Goal: Navigation & Orientation: Find specific page/section

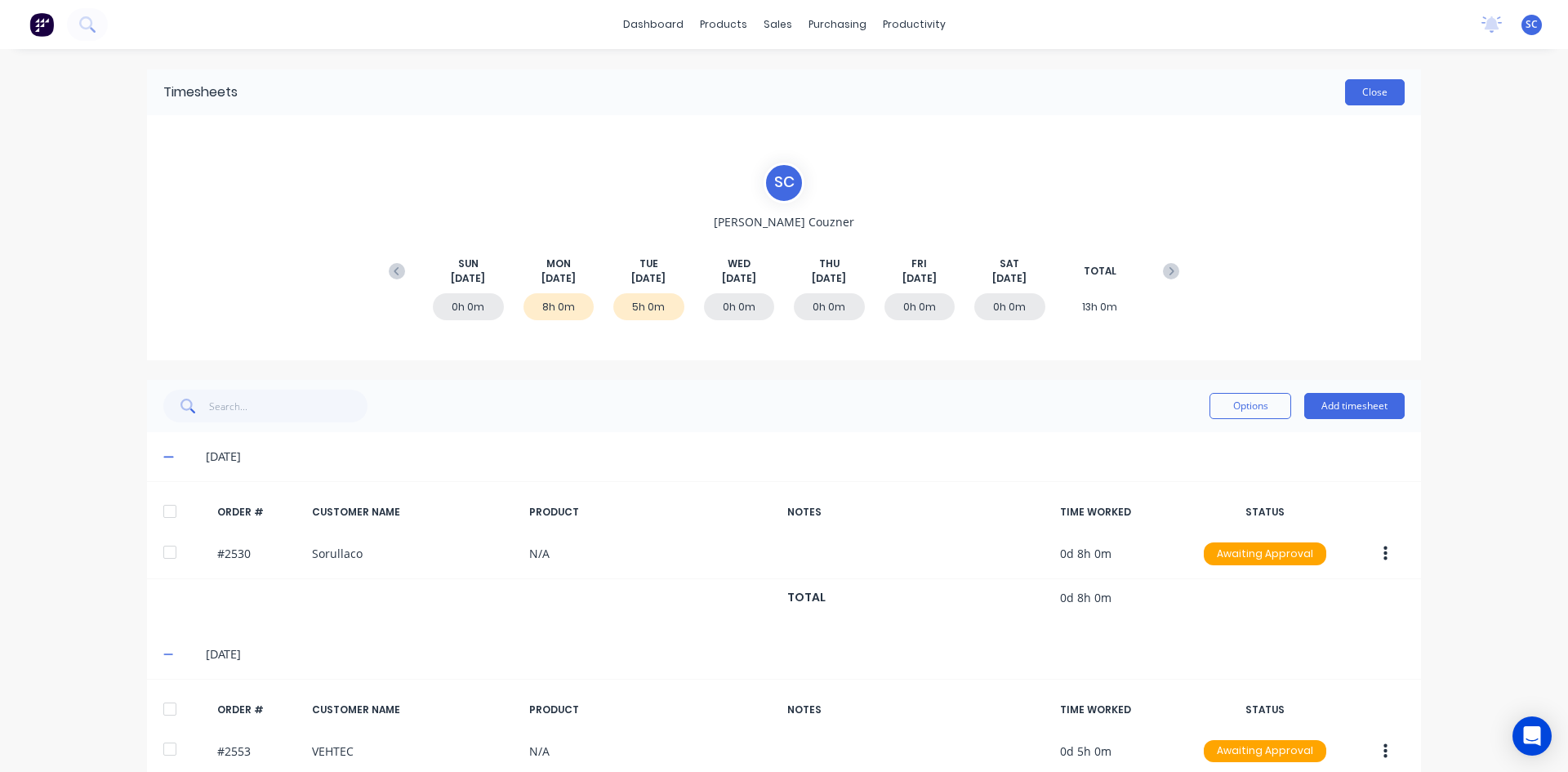
click at [1347, 89] on button "Close" at bounding box center [1375, 92] width 60 height 26
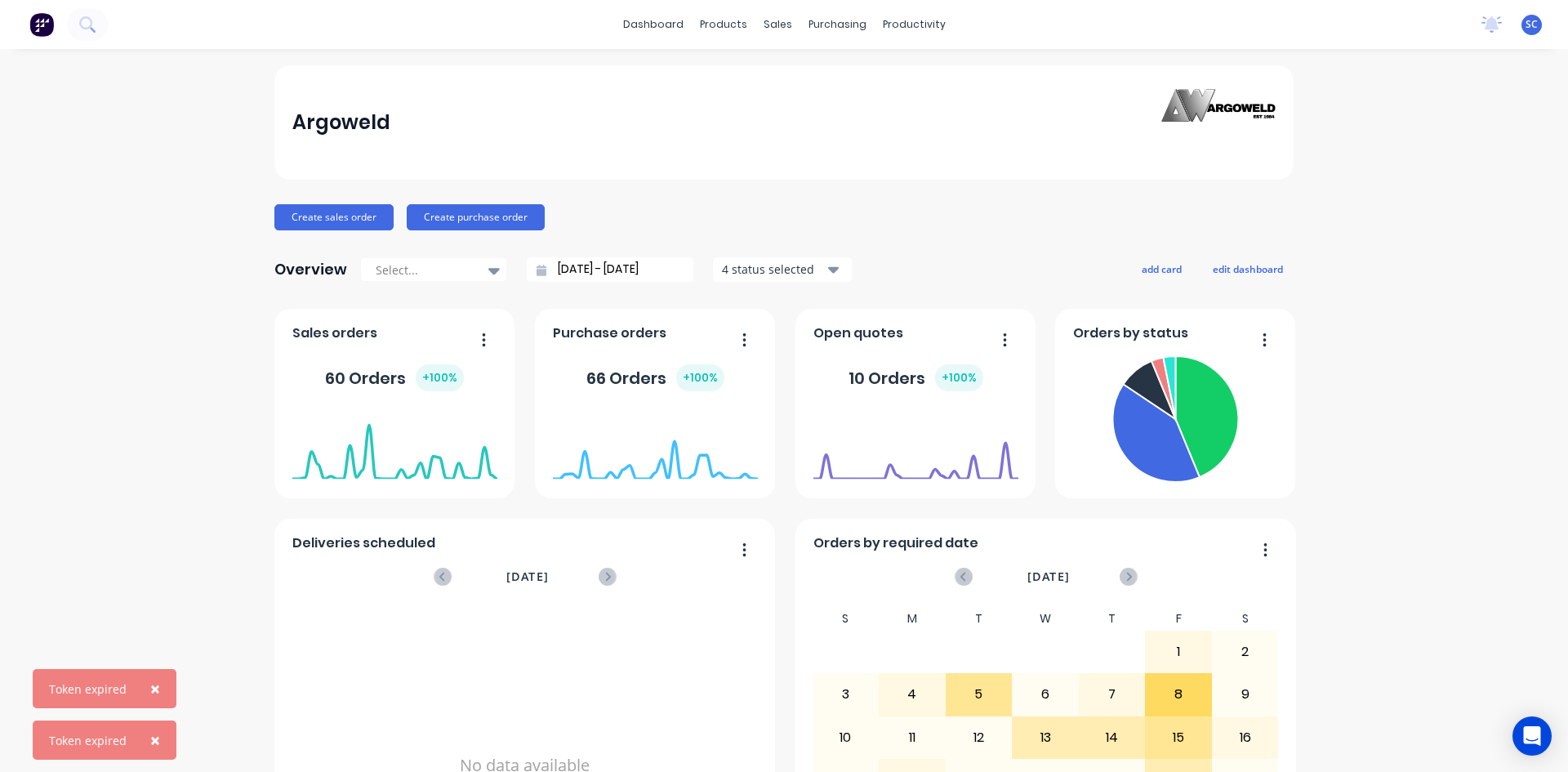
click at [154, 691] on span "×" at bounding box center [155, 689] width 10 height 23
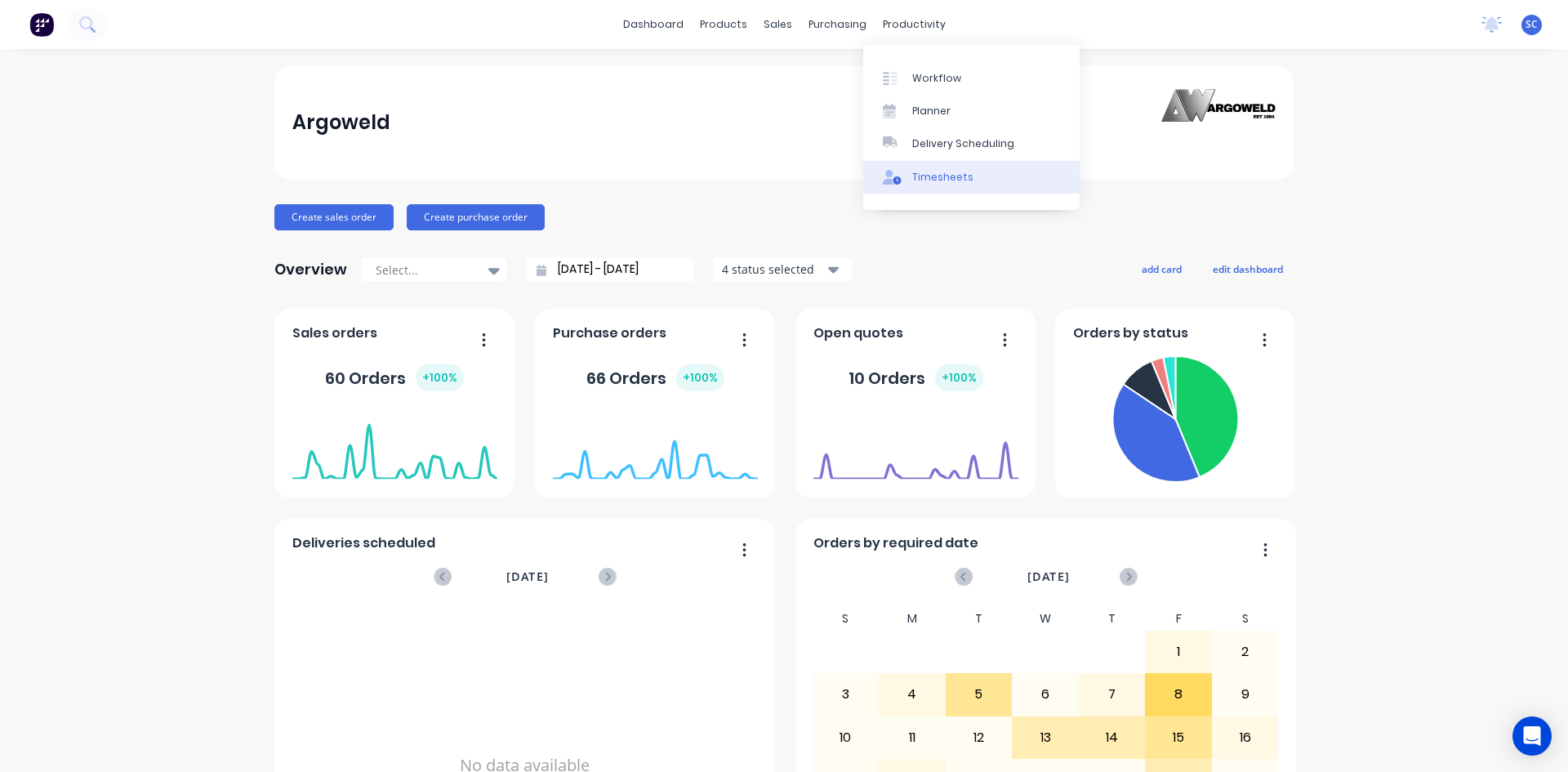
click at [927, 172] on div "Timesheets" at bounding box center [943, 177] width 61 height 15
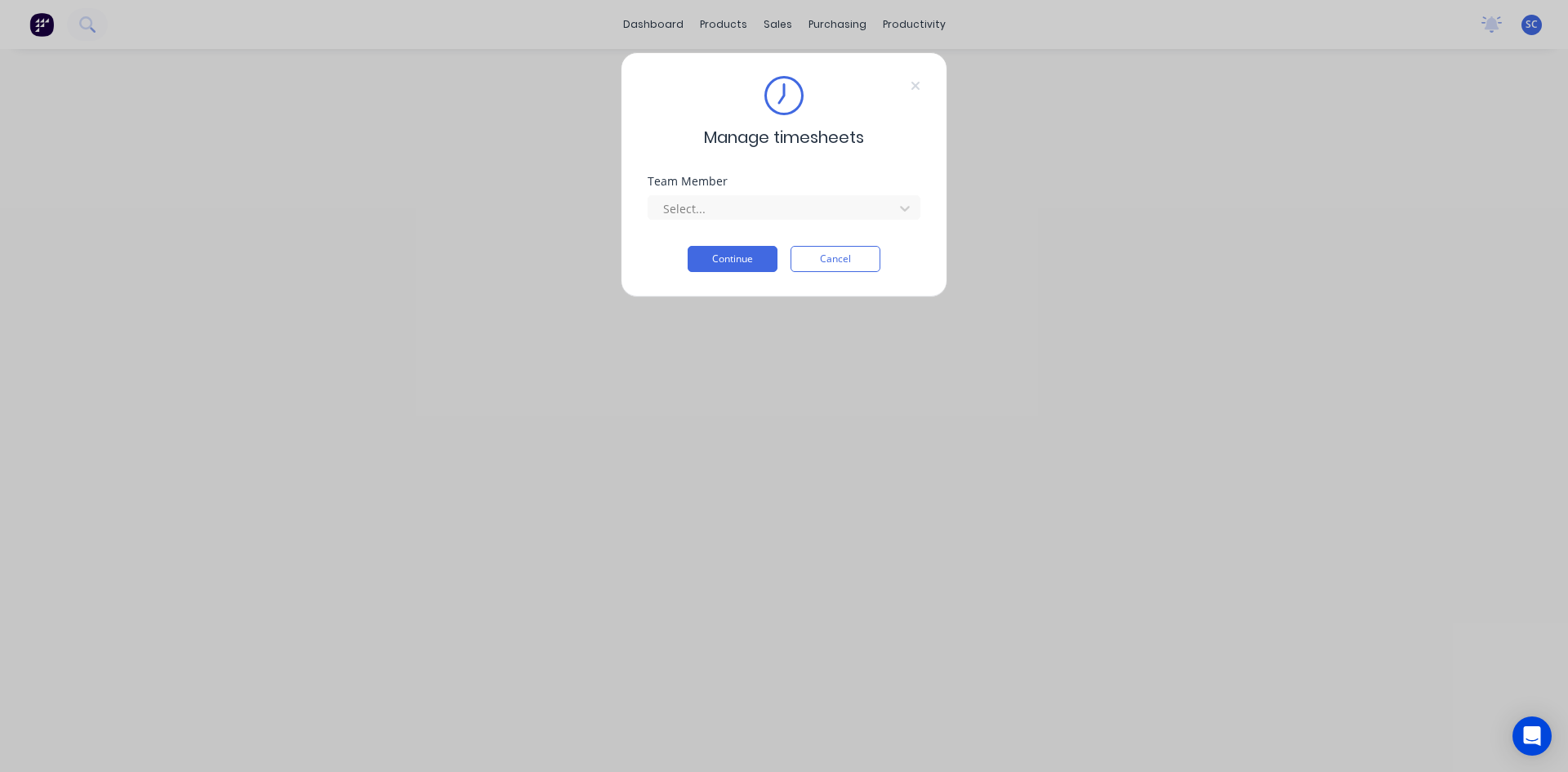
click at [915, 31] on div "Manage timesheets Team Member Select... Continue Cancel" at bounding box center [784, 386] width 1568 height 772
click at [914, 24] on div "Manage timesheets Team Member Select... Continue Cancel" at bounding box center [784, 386] width 1568 height 772
click at [855, 267] on button "Cancel" at bounding box center [835, 259] width 90 height 26
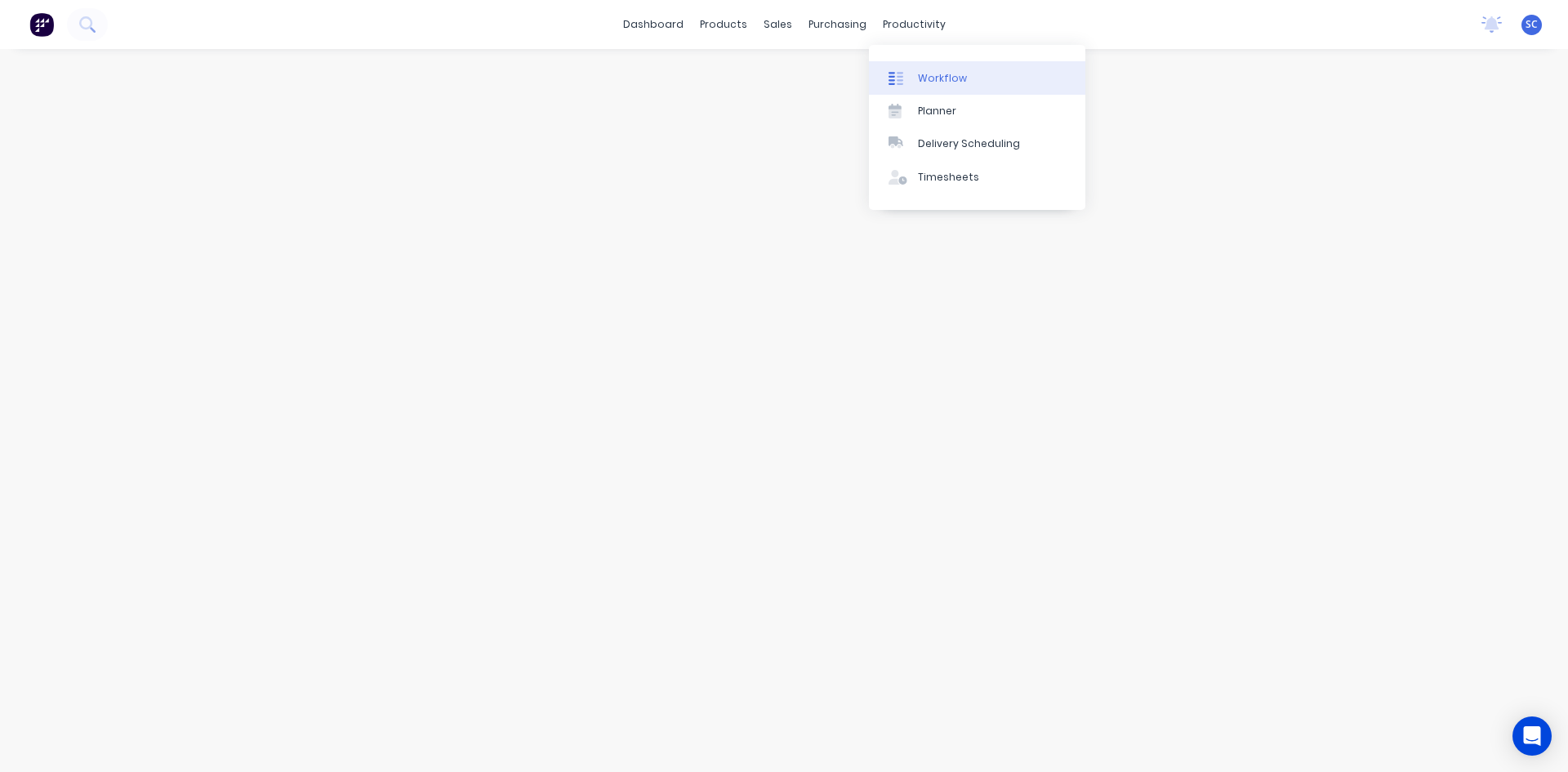
click at [949, 85] on div "Workflow" at bounding box center [942, 78] width 49 height 15
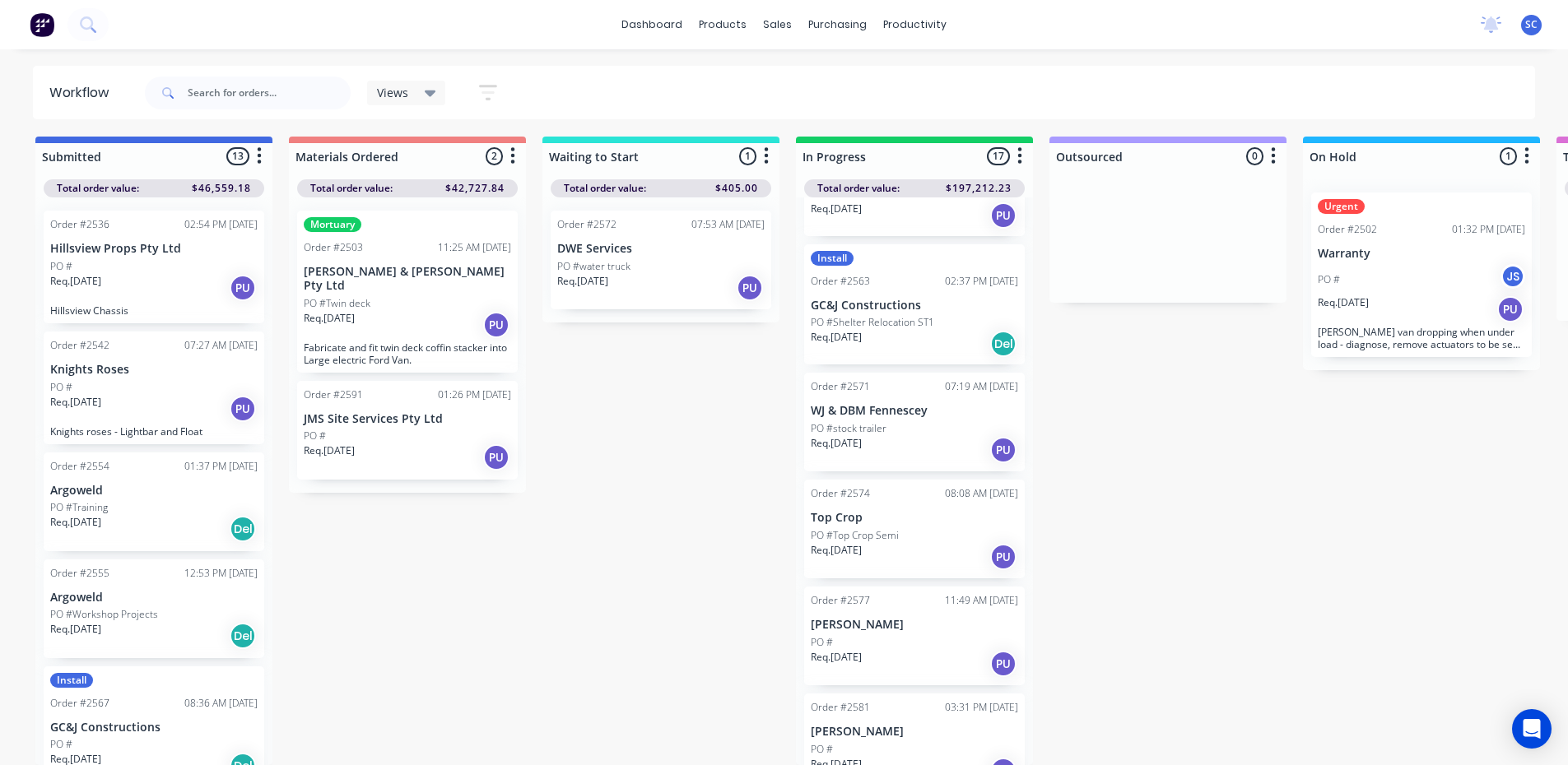
scroll to position [1242, 0]
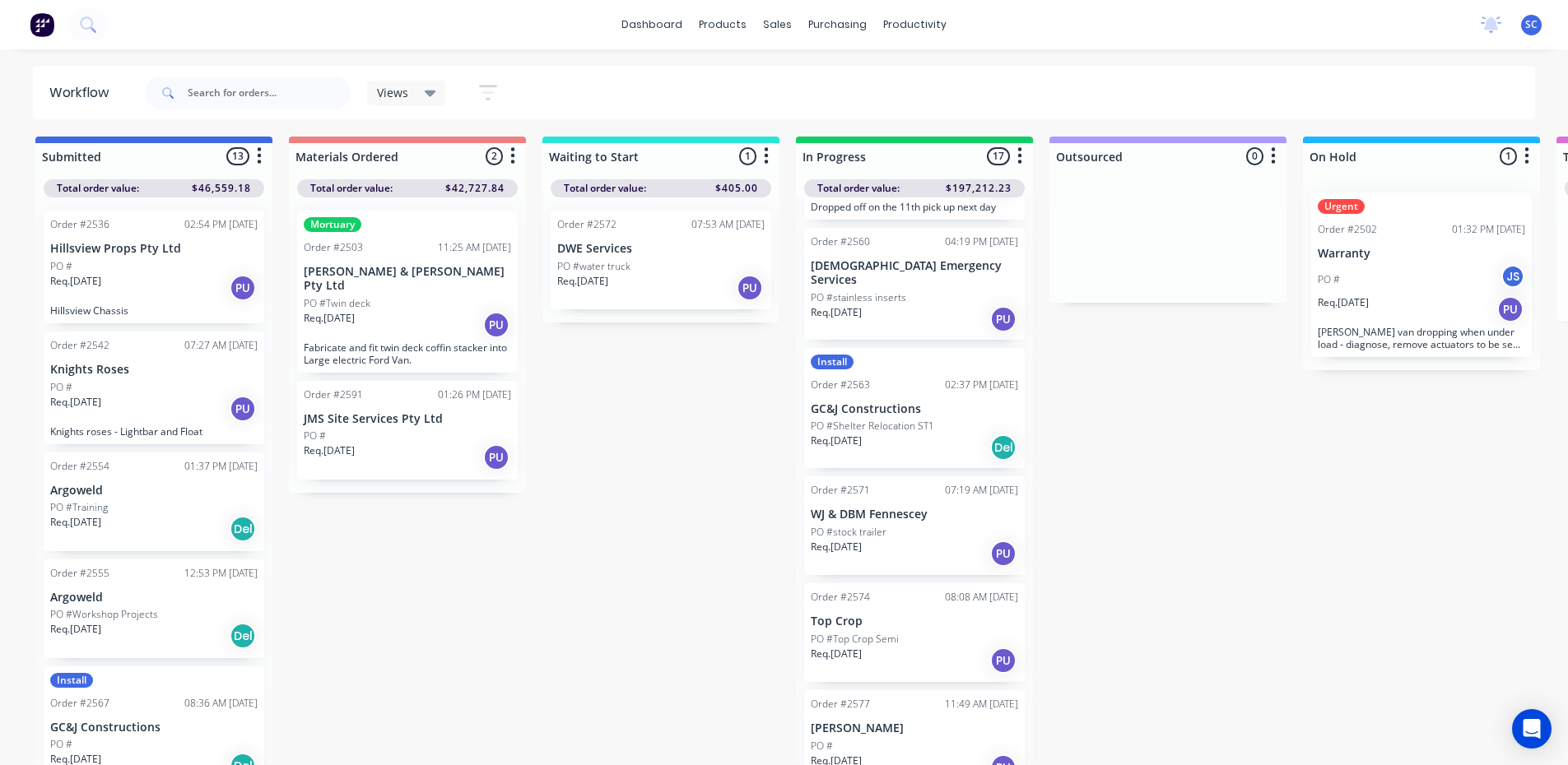
click at [469, 412] on p "JMS Site Services Pty Ltd" at bounding box center [407, 418] width 207 height 14
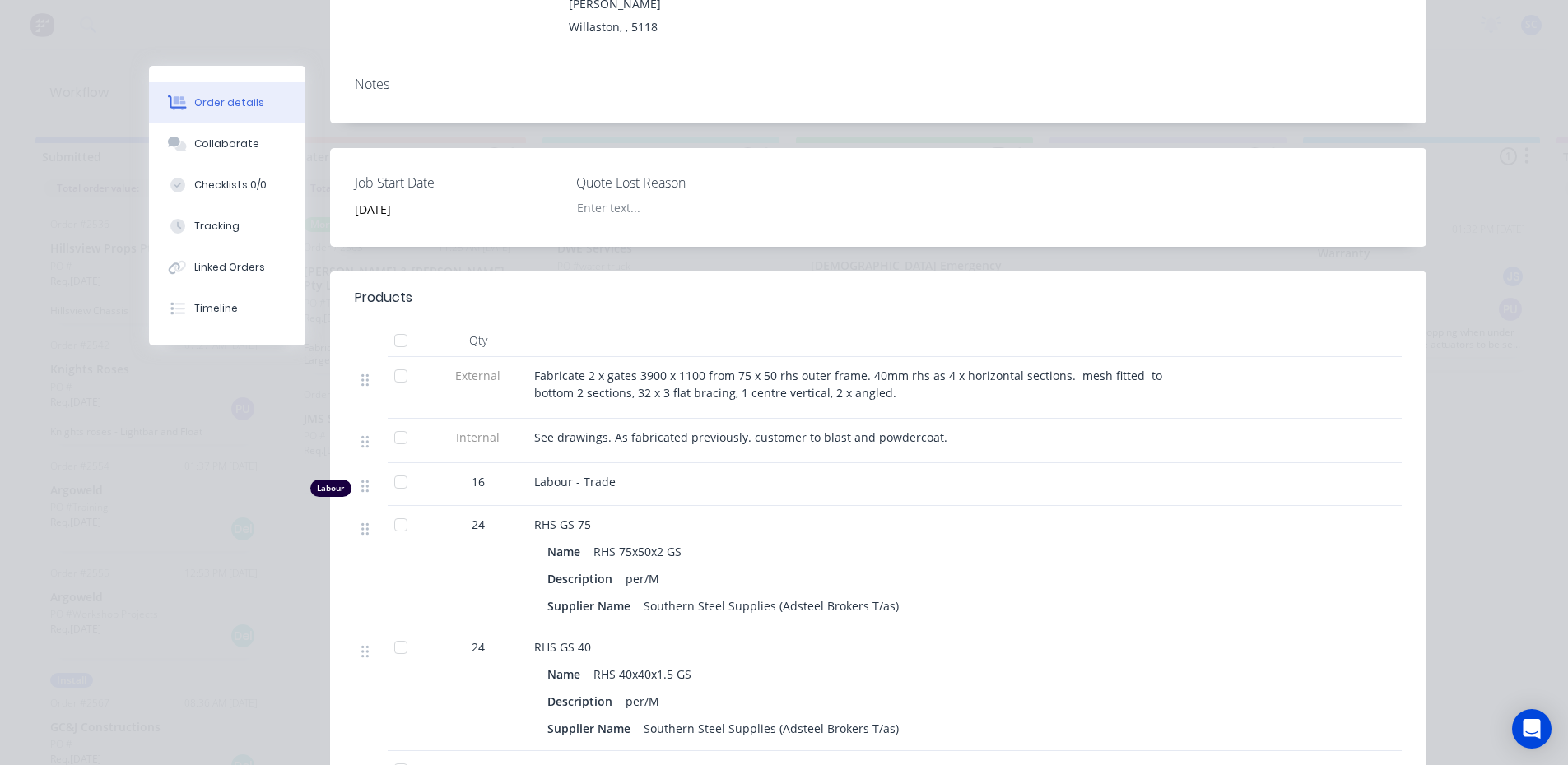
scroll to position [329, 0]
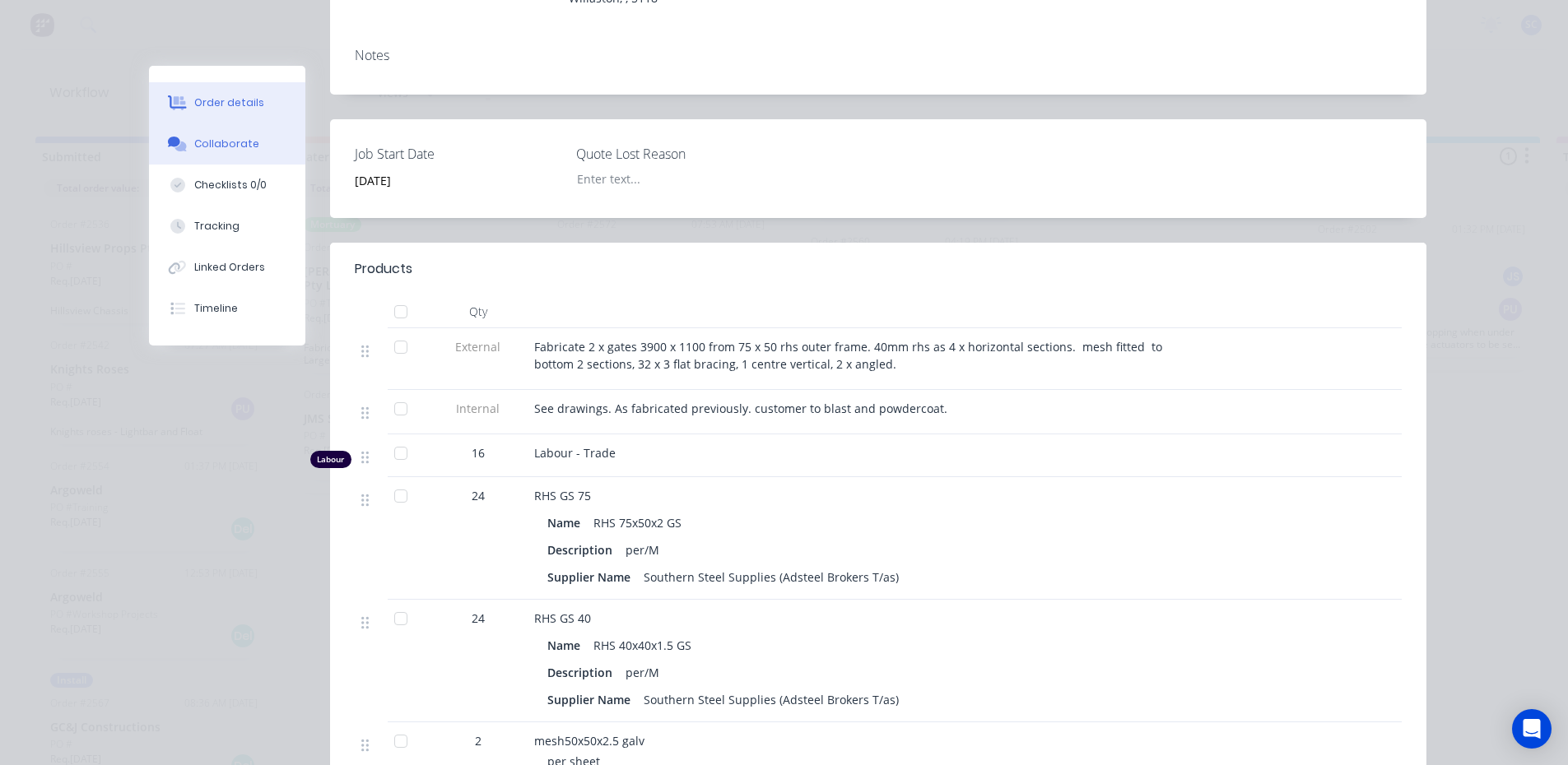
click at [223, 144] on div "Collaborate" at bounding box center [227, 144] width 65 height 15
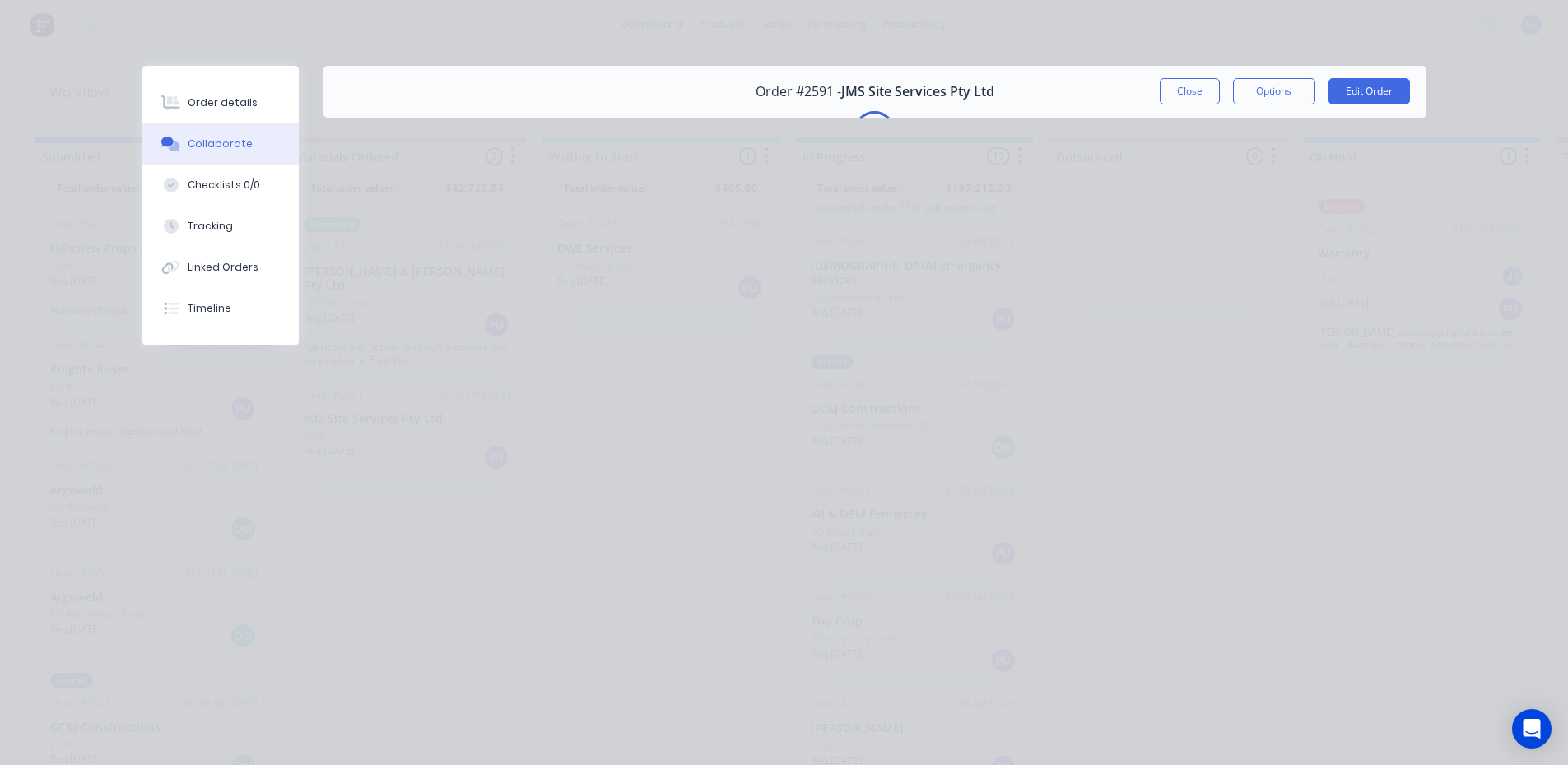
scroll to position [0, 0]
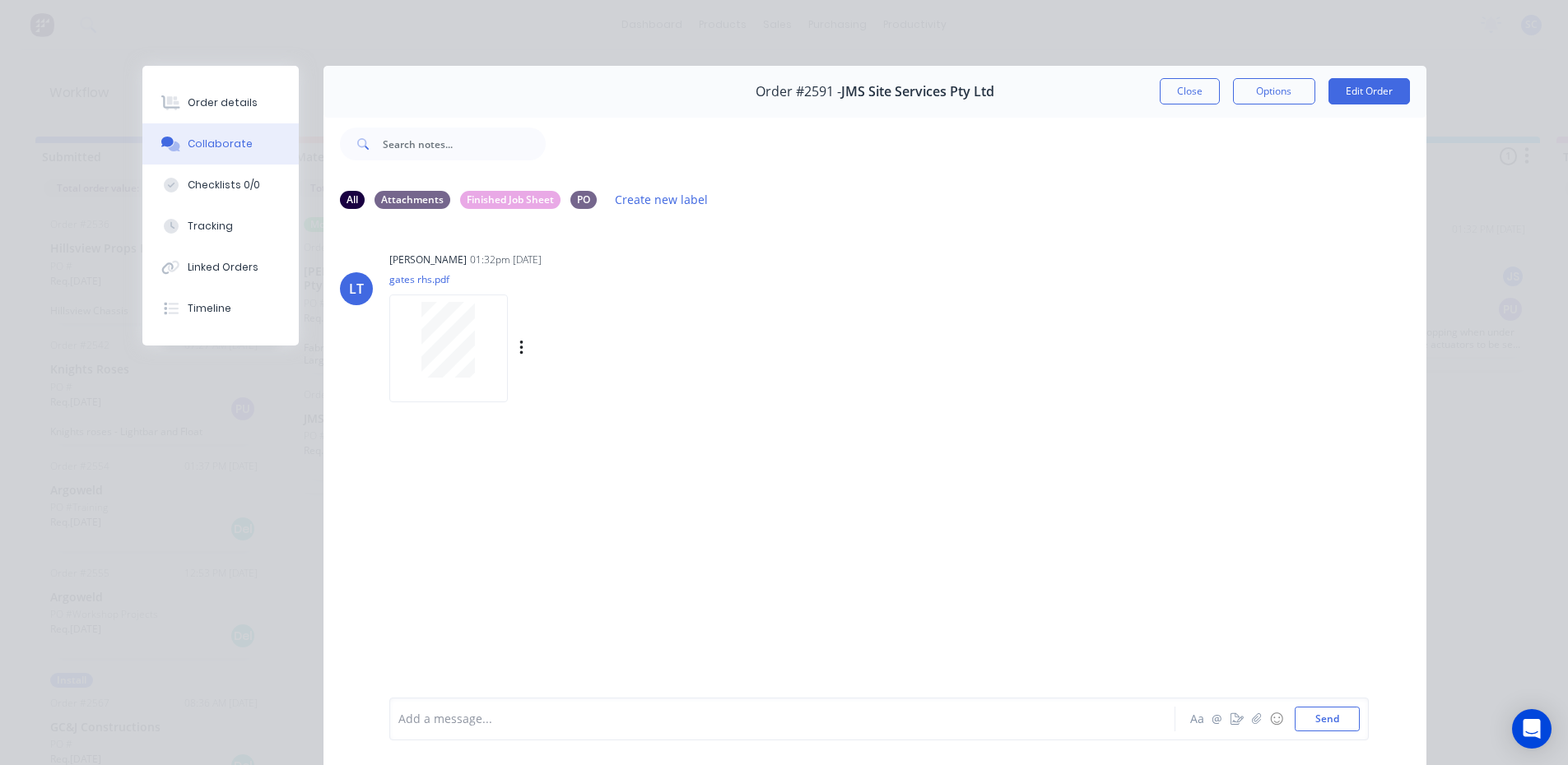
click at [469, 345] on div at bounding box center [449, 339] width 104 height 75
click at [1189, 82] on button "Close" at bounding box center [1189, 91] width 60 height 26
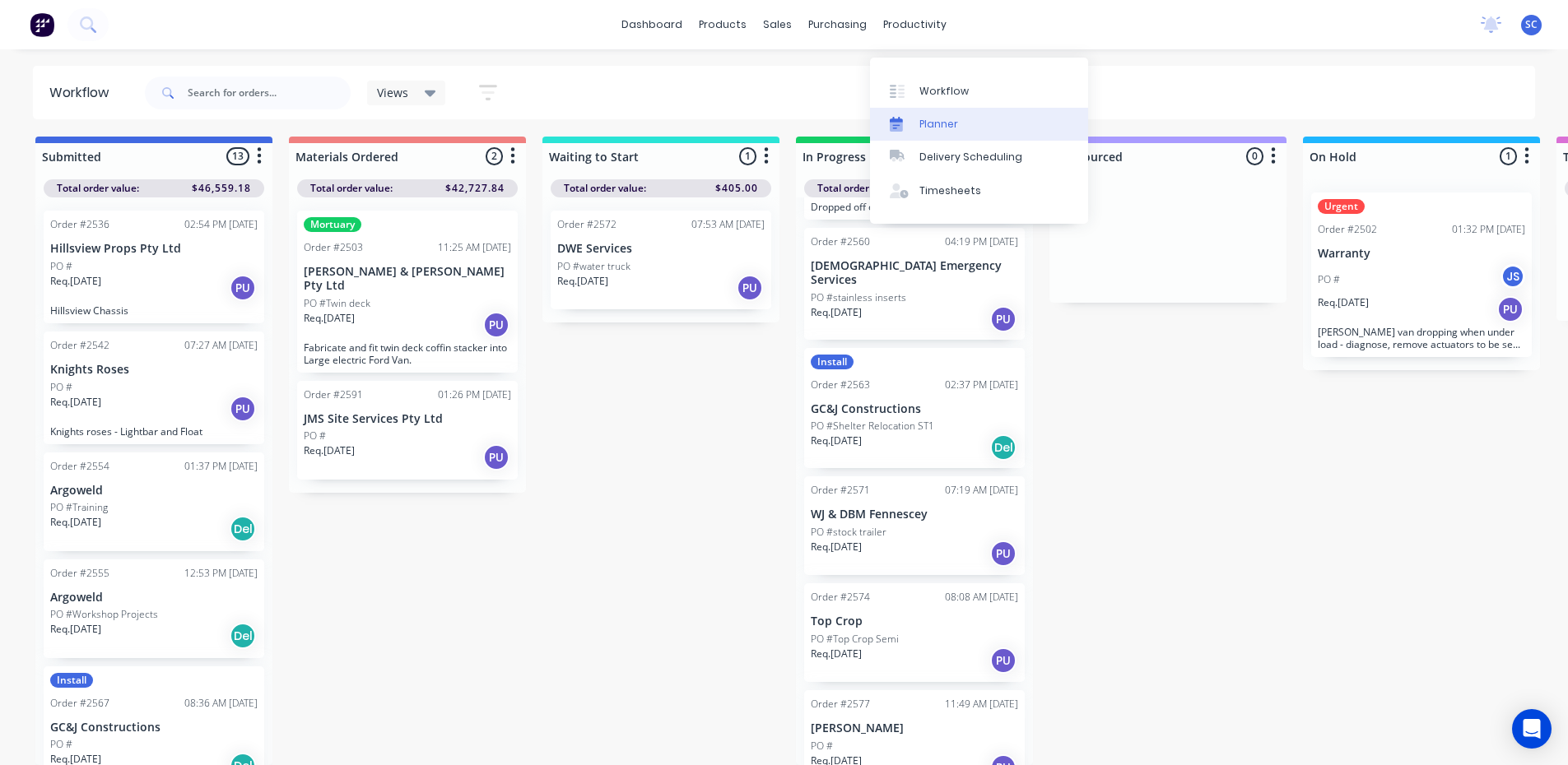
click at [939, 117] on div "Planner" at bounding box center [939, 125] width 39 height 15
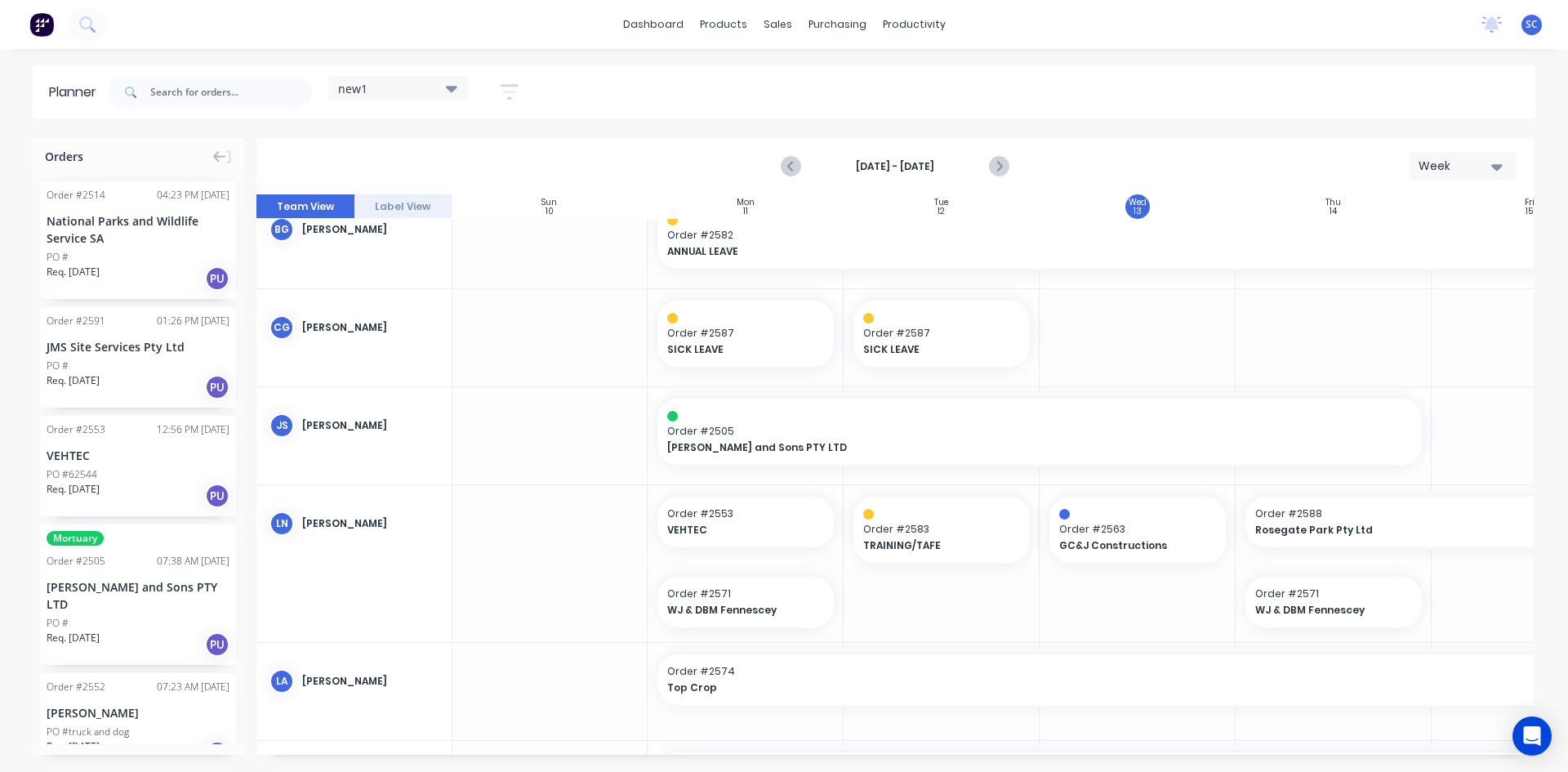
scroll to position [0, 1]
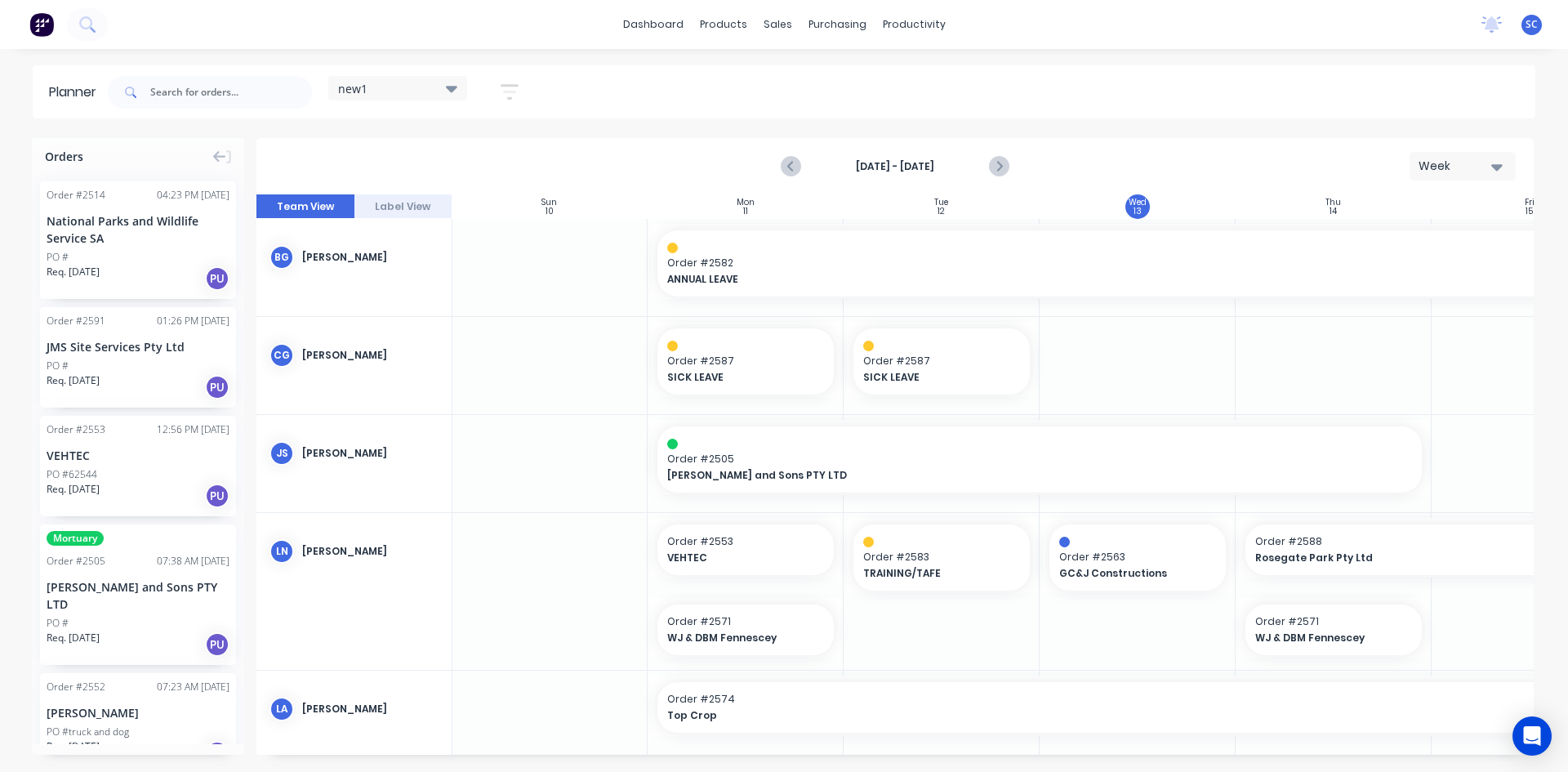
click at [450, 90] on icon at bounding box center [451, 88] width 11 height 18
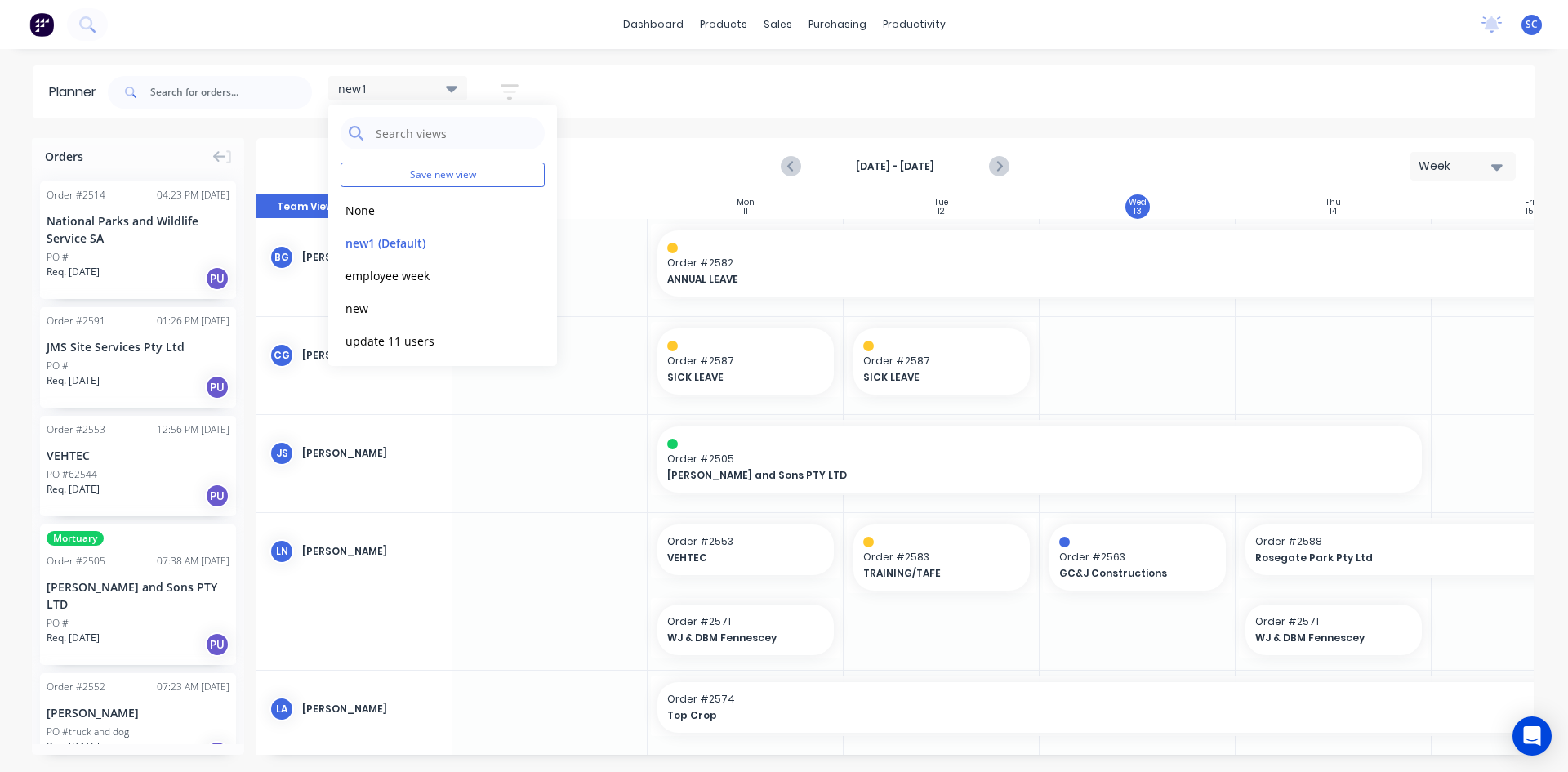
click at [517, 96] on icon "button" at bounding box center [509, 92] width 18 height 20
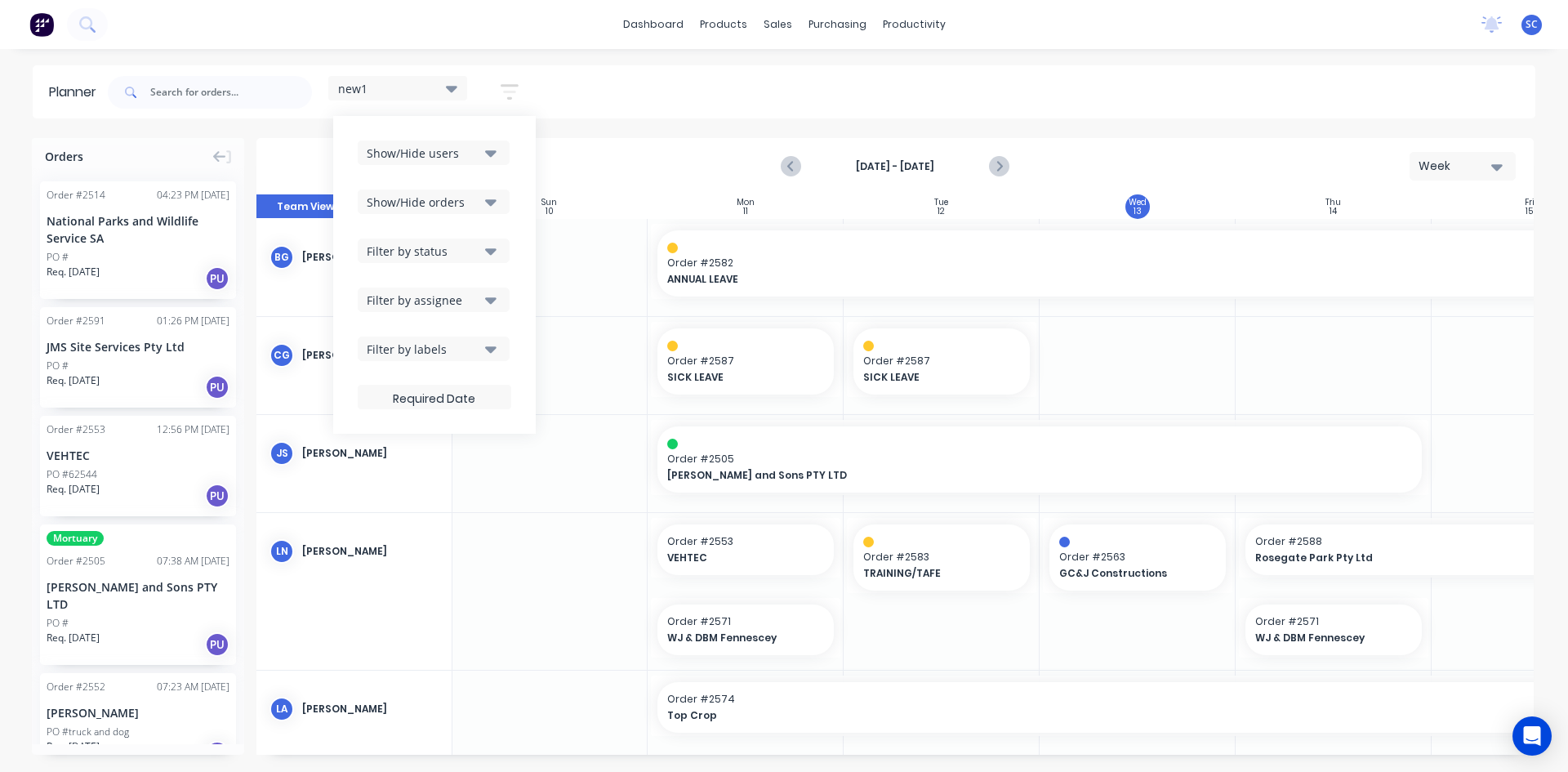
click at [495, 151] on icon "button" at bounding box center [491, 153] width 11 height 6
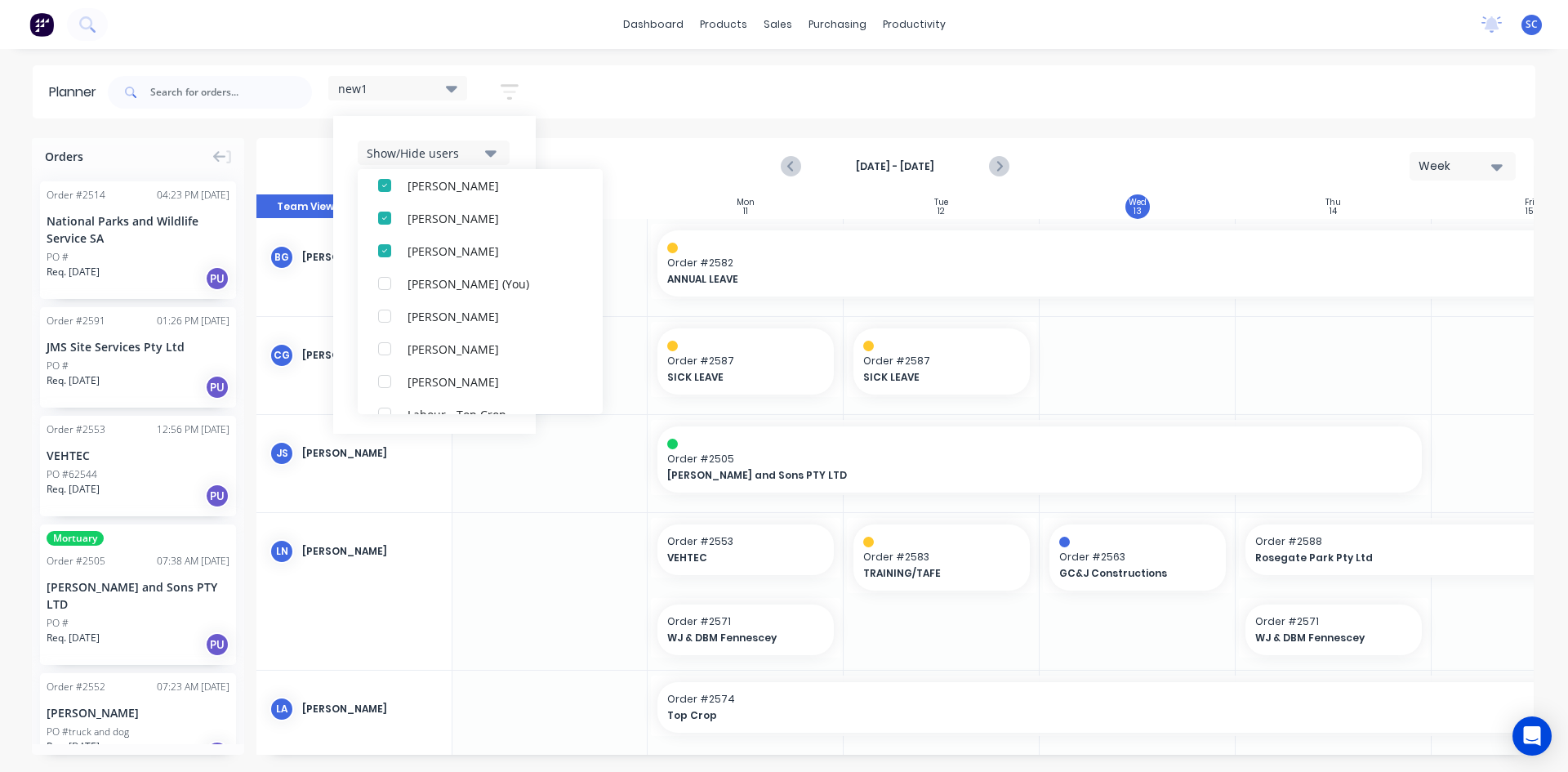
scroll to position [327, 0]
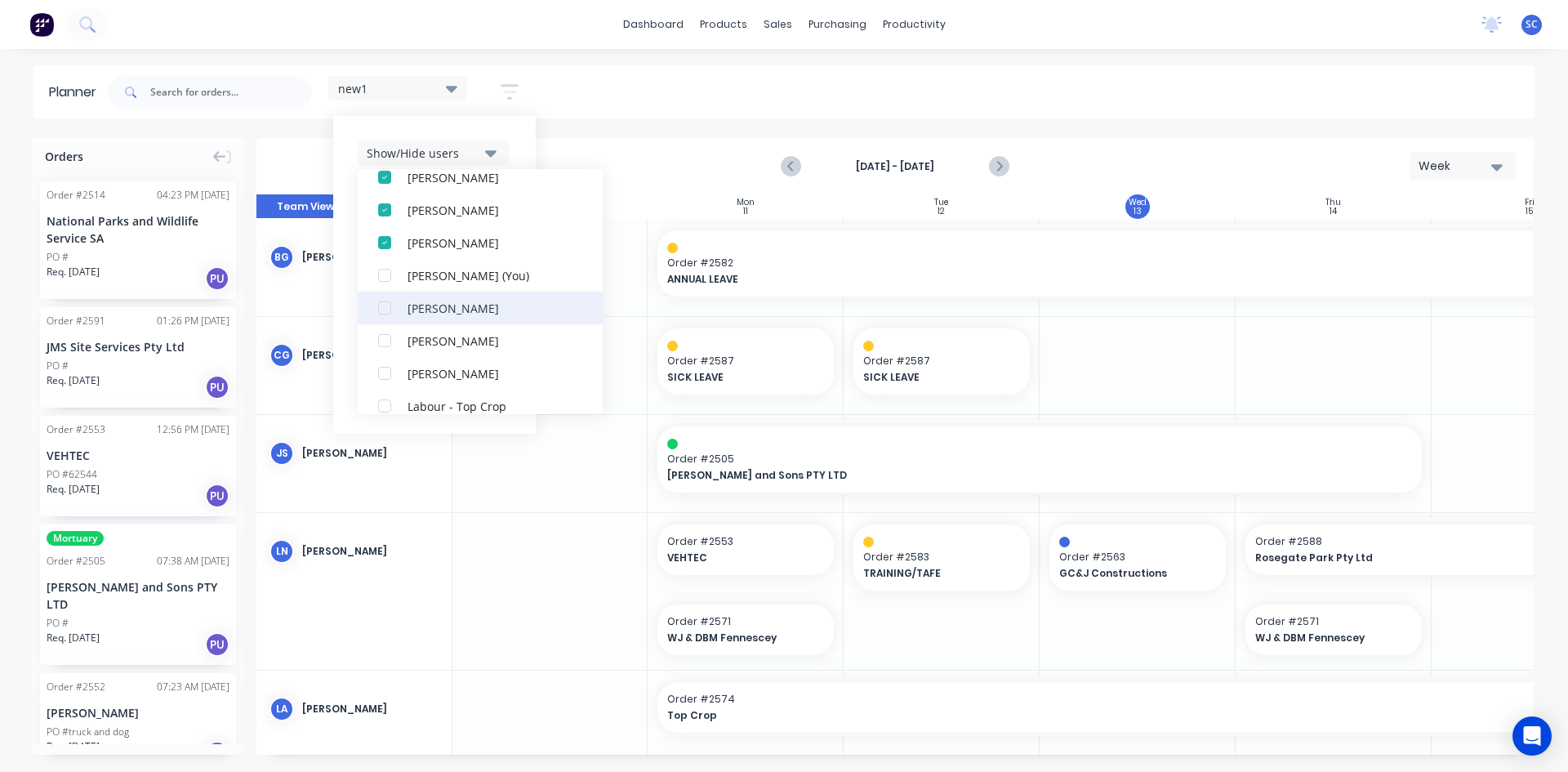
click at [491, 301] on div "[PERSON_NAME]" at bounding box center [489, 308] width 163 height 18
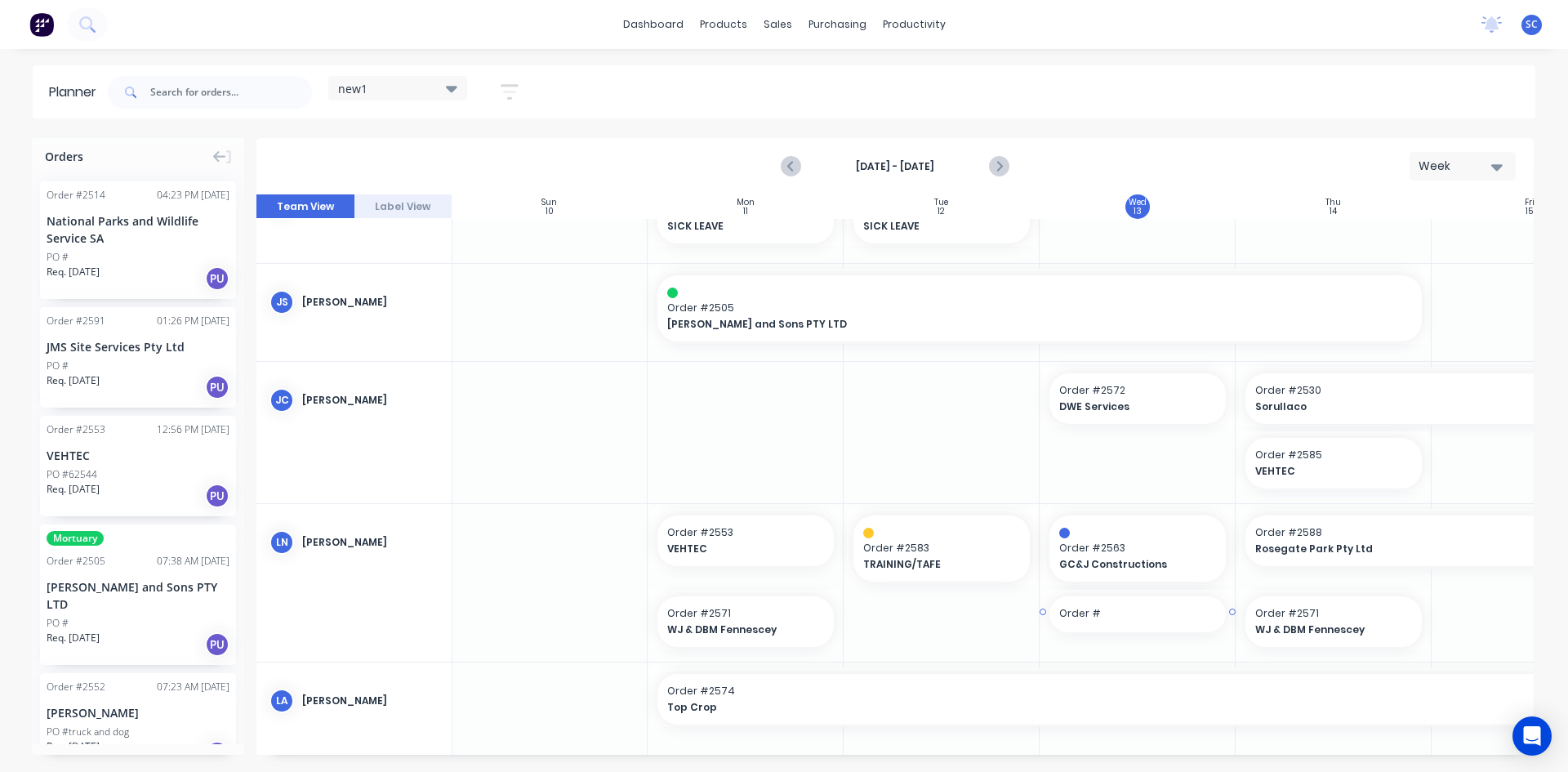
drag, startPoint x: 1138, startPoint y: 746, endPoint x: 1179, endPoint y: 740, distance: 41.4
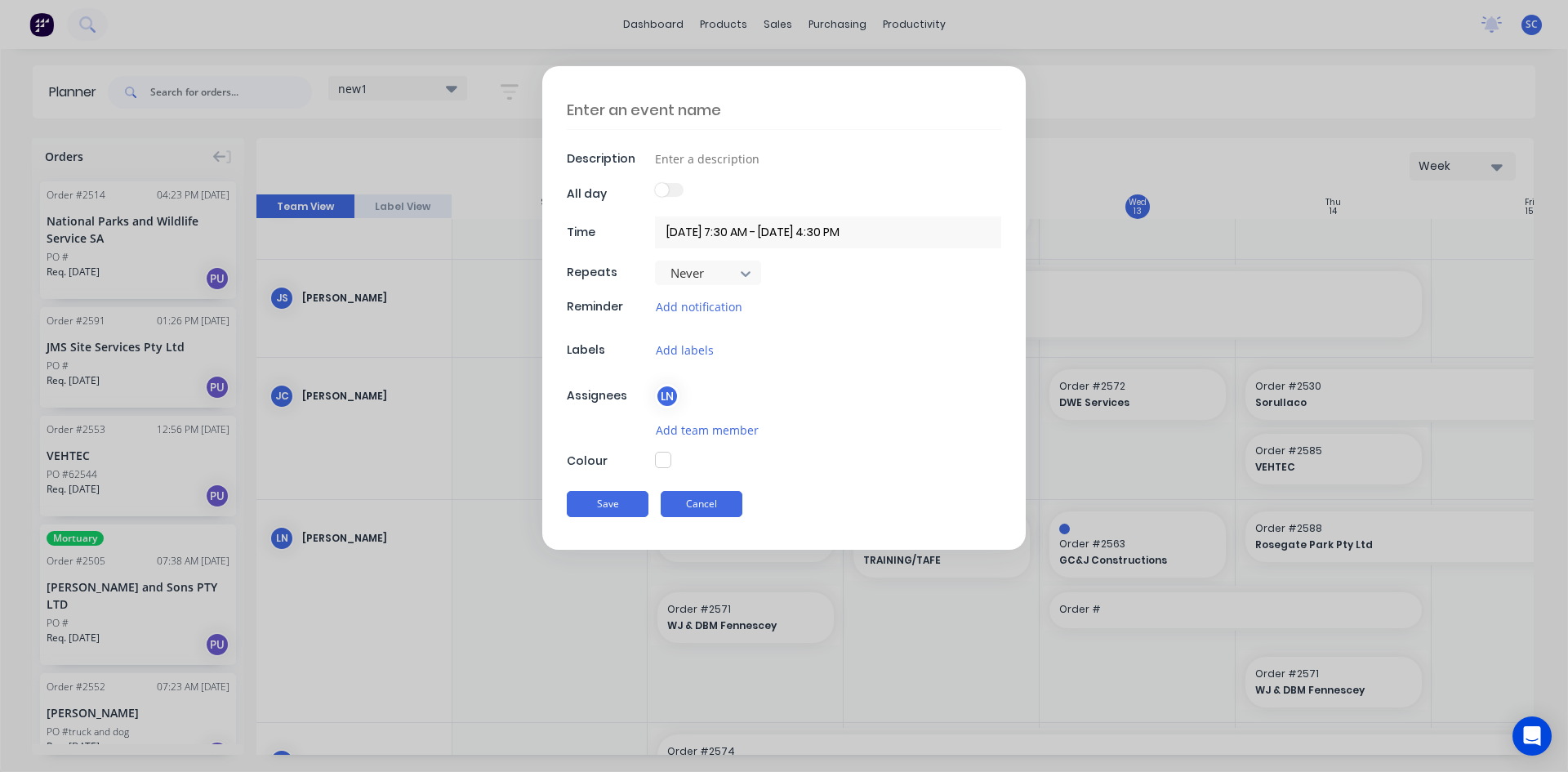
click at [720, 501] on button "Cancel" at bounding box center [701, 504] width 82 height 26
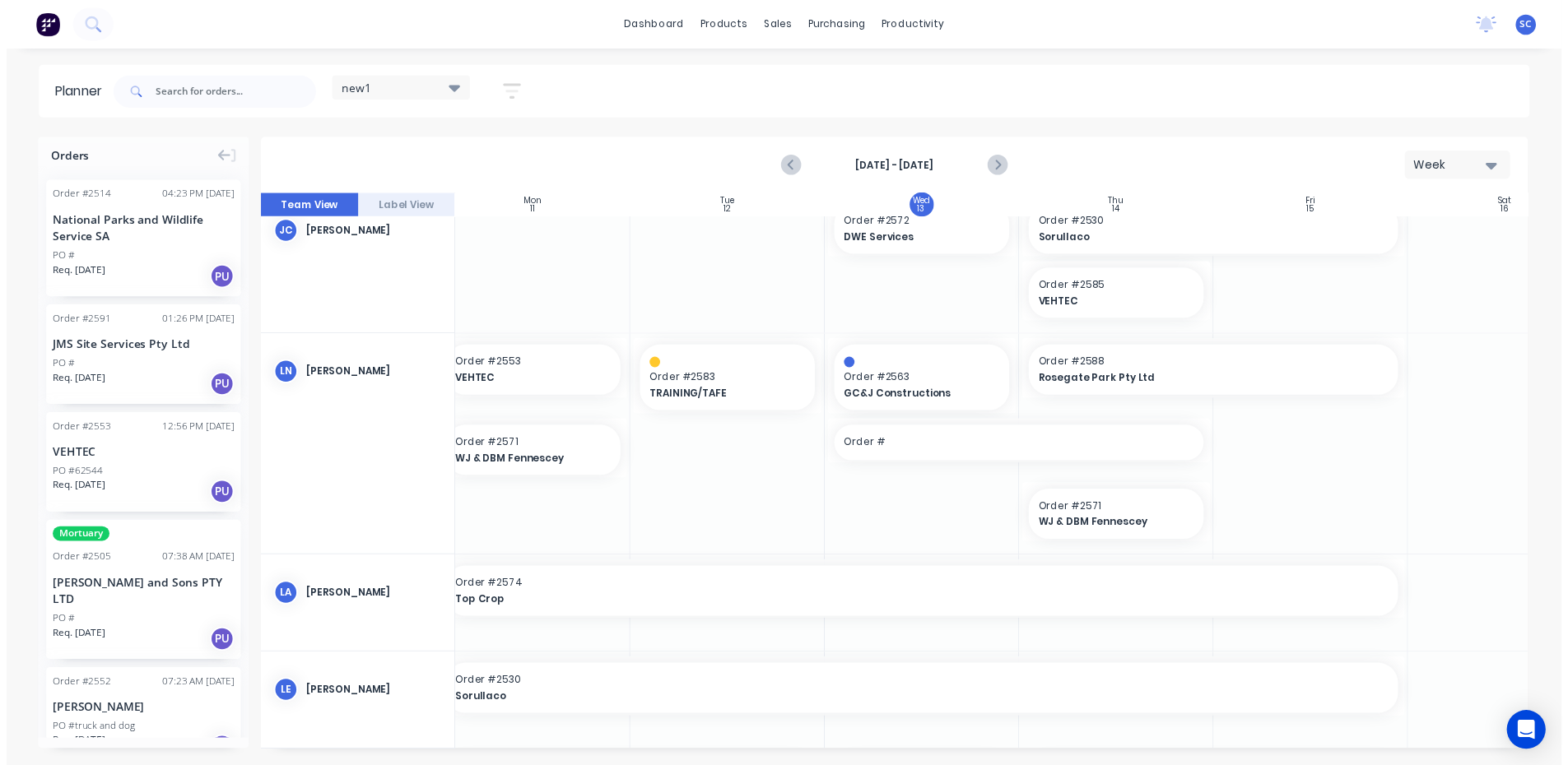
scroll to position [239, 218]
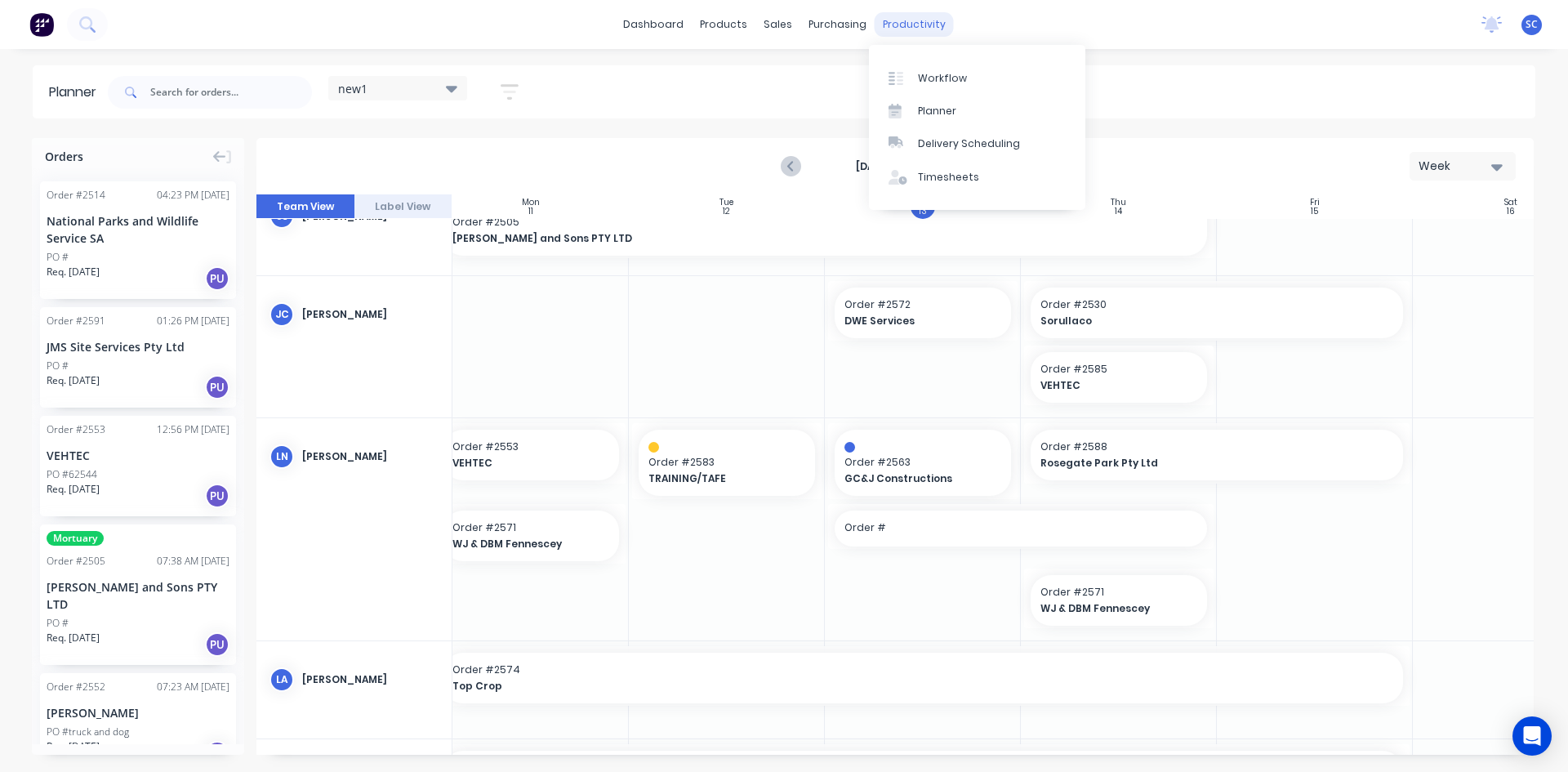
click at [919, 22] on div "productivity" at bounding box center [915, 24] width 79 height 25
click at [952, 84] on div "Workflow" at bounding box center [942, 78] width 49 height 15
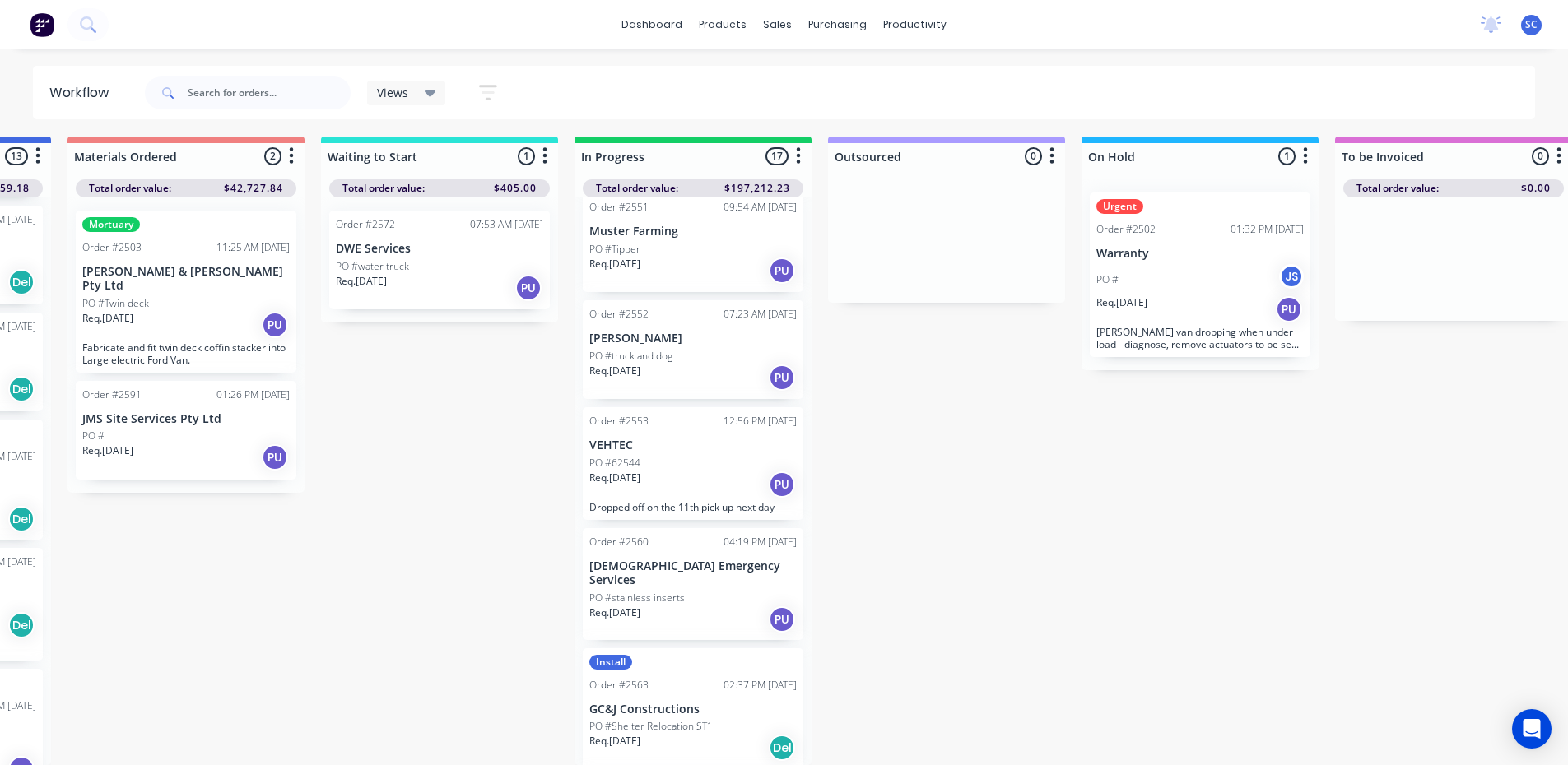
scroll to position [913, 0]
